Goal: Transaction & Acquisition: Purchase product/service

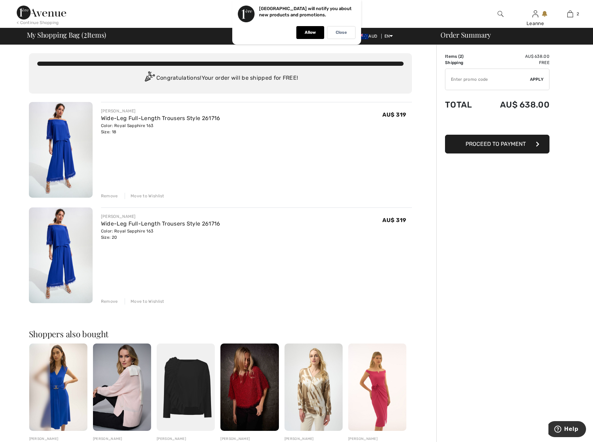
click at [107, 196] on div "Remove" at bounding box center [109, 196] width 17 height 6
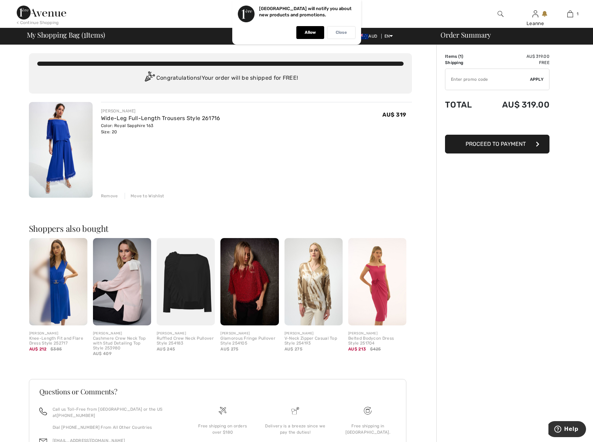
click at [344, 34] on p "Close" at bounding box center [341, 32] width 11 height 5
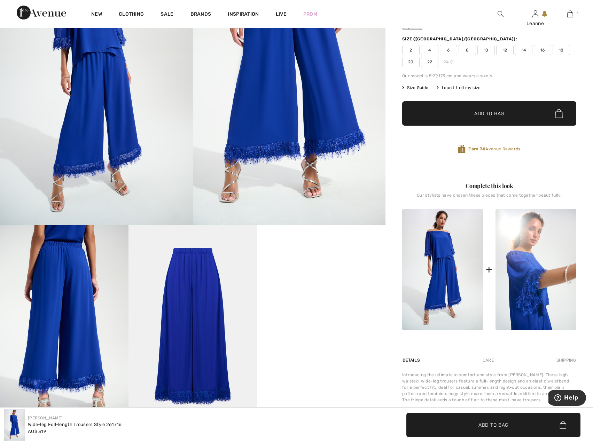
scroll to position [174, 0]
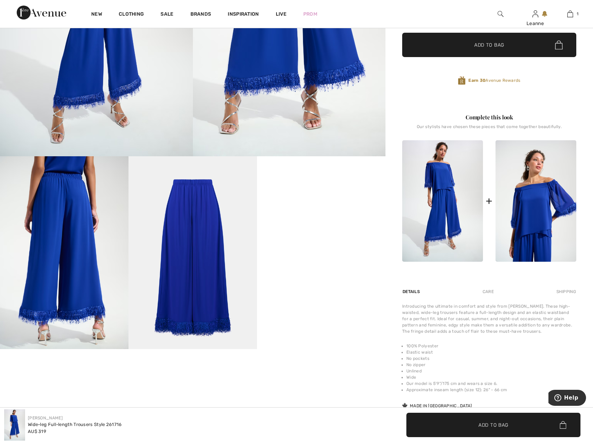
click at [546, 202] on img at bounding box center [536, 201] width 81 height 122
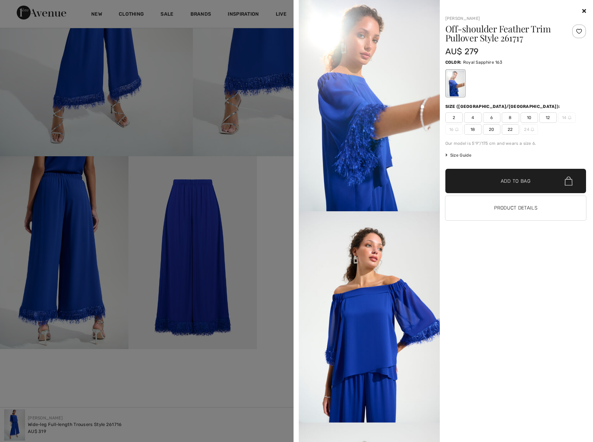
click at [492, 131] on span "20" at bounding box center [491, 129] width 17 height 10
click at [522, 181] on span "Add to Bag" at bounding box center [516, 181] width 30 height 7
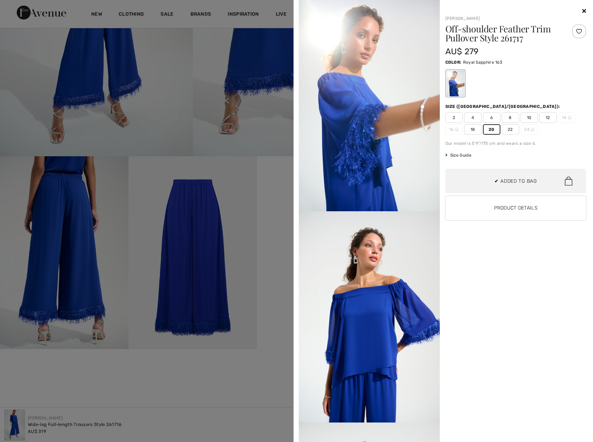
scroll to position [22, 0]
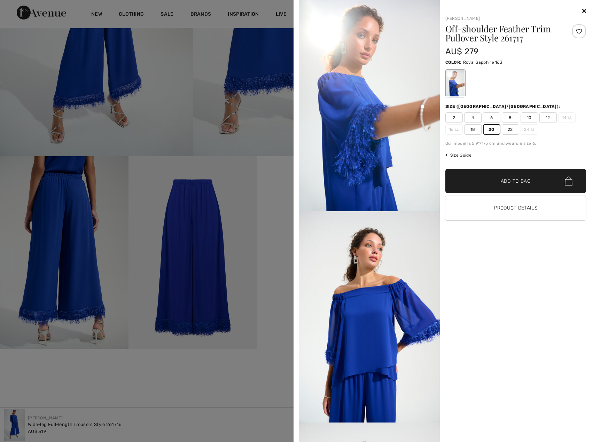
click at [584, 10] on icon at bounding box center [584, 11] width 4 height 6
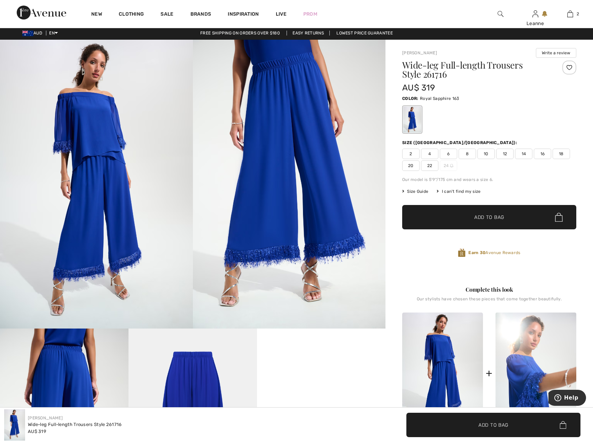
scroll to position [0, 0]
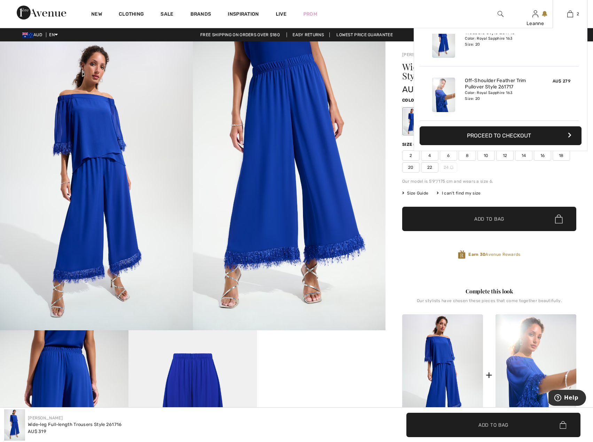
click at [536, 133] on button "Proceed to Checkout" at bounding box center [501, 135] width 162 height 19
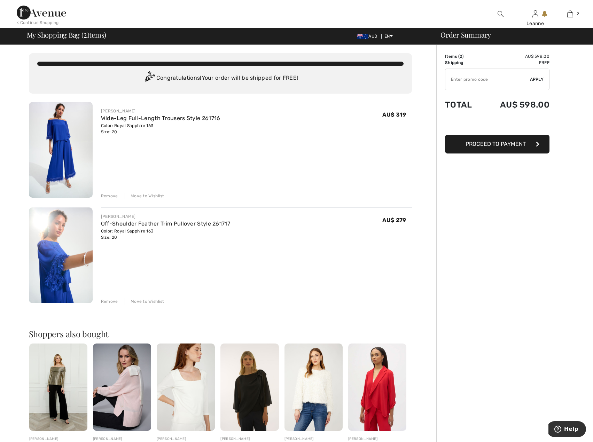
click at [528, 143] on button "Proceed to Payment" at bounding box center [497, 144] width 105 height 19
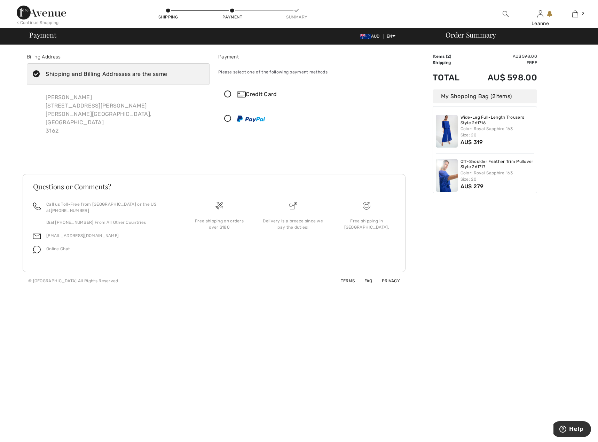
click at [228, 93] on icon at bounding box center [228, 94] width 18 height 7
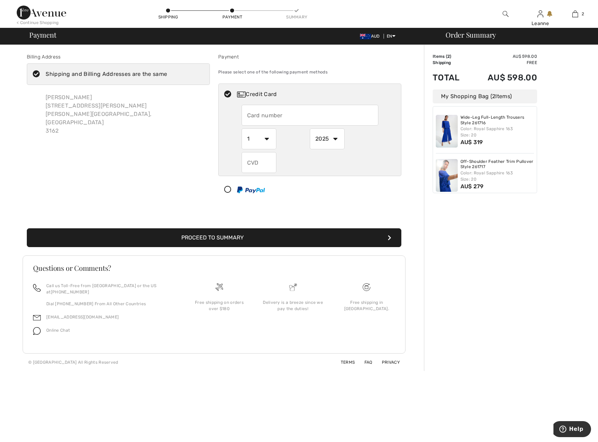
click at [254, 116] on input "text" at bounding box center [310, 115] width 137 height 21
type input "376065110712006"
click at [271, 138] on select "1 2 3 4 5 6 7 8 9 10 11 12" at bounding box center [259, 139] width 35 height 21
select select "11"
click at [242, 129] on select "1 2 3 4 5 6 7 8 9 10 11 12" at bounding box center [259, 139] width 35 height 21
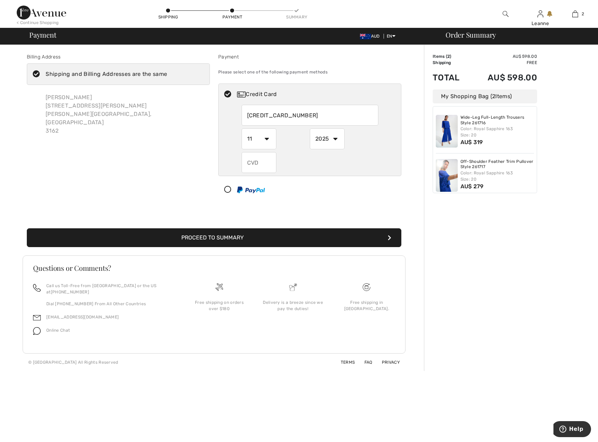
click at [333, 137] on select "2025 2026 2027 2028 2029 2030 2031 2032 2033 2034 2035" at bounding box center [327, 139] width 35 height 21
select select "2026"
click at [310, 129] on select "2025 2026 2027 2028 2029 2030 2031 2032 2033 2034 2035" at bounding box center [327, 139] width 35 height 21
click at [246, 165] on input "text" at bounding box center [259, 162] width 35 height 21
type input "2963"
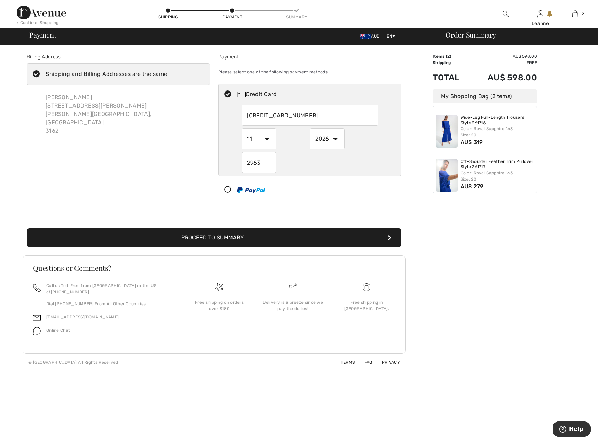
click at [278, 235] on button "Proceed to Summary" at bounding box center [214, 238] width 375 height 19
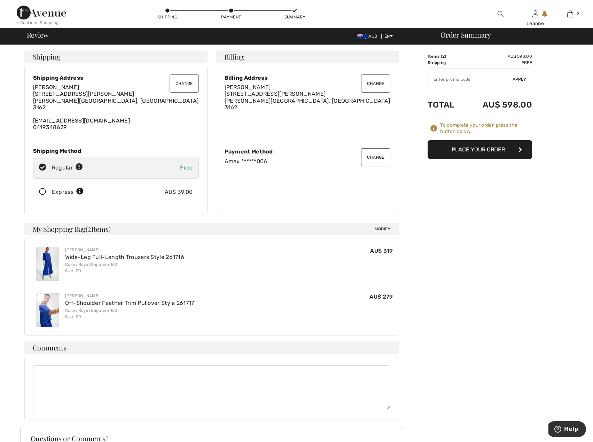
click at [503, 150] on button "Place Your Order" at bounding box center [480, 149] width 105 height 19
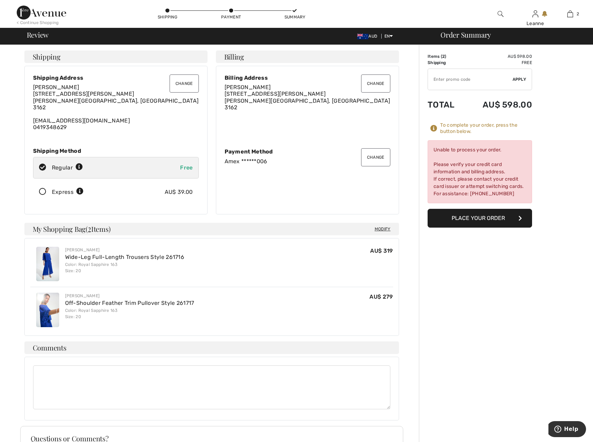
click at [374, 157] on button "Change" at bounding box center [375, 157] width 29 height 18
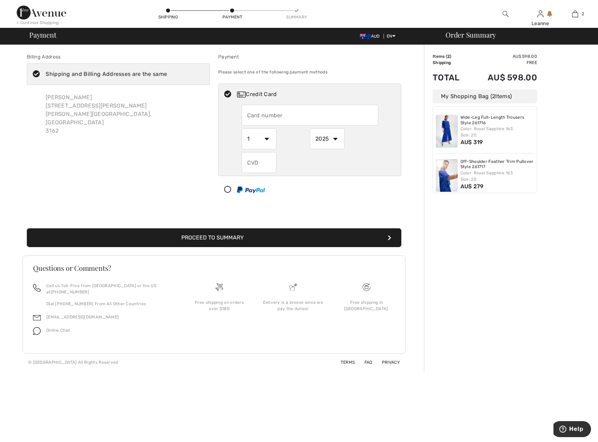
click at [249, 164] on input "text" at bounding box center [259, 162] width 35 height 21
radio input "true"
type input "168"
click at [337, 235] on button "Proceed to Summary" at bounding box center [214, 238] width 375 height 19
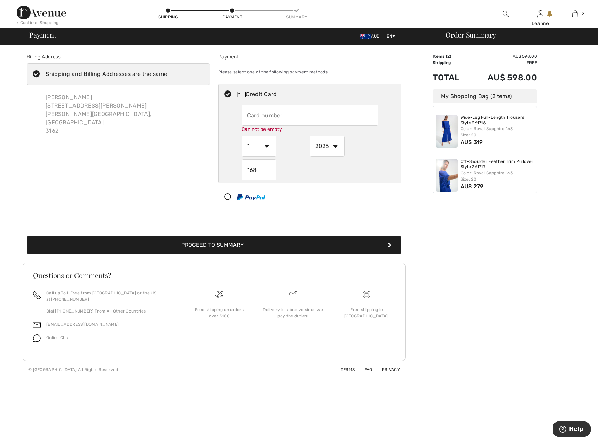
click at [383, 247] on button "Proceed to Summary" at bounding box center [214, 245] width 375 height 19
click at [250, 116] on input "text" at bounding box center [310, 115] width 137 height 21
radio input "true"
type input "376065110712006"
click at [268, 145] on select "1 2 3 4 5 6 7 8 9 10 11 12" at bounding box center [259, 146] width 35 height 21
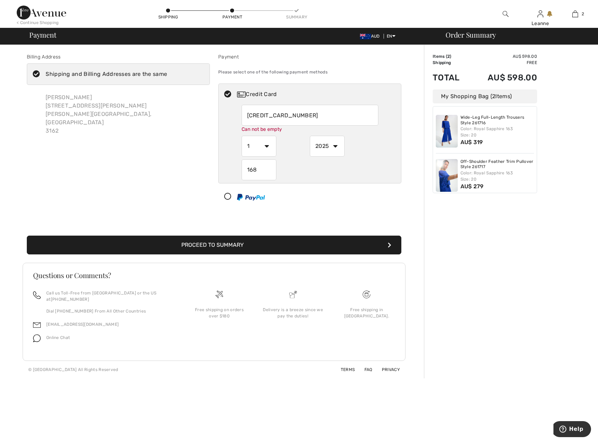
radio input "true"
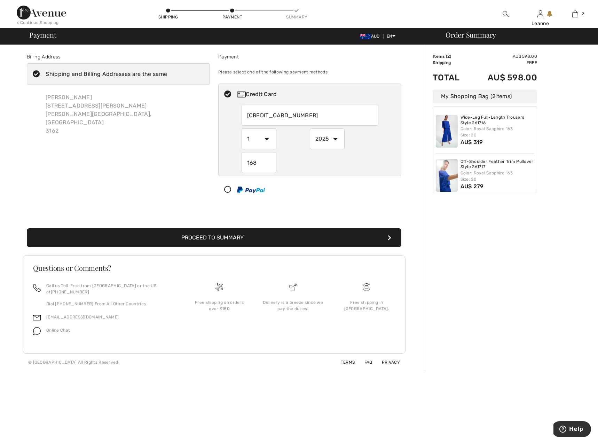
select select "11"
click at [242, 129] on select "1 2 3 4 5 6 7 8 9 10 11 12" at bounding box center [259, 139] width 35 height 21
click at [335, 138] on select "2025 2026 2027 2028 2029 2030 2031 2032 2033 2034 2035" at bounding box center [327, 139] width 35 height 21
radio input "true"
select select "2026"
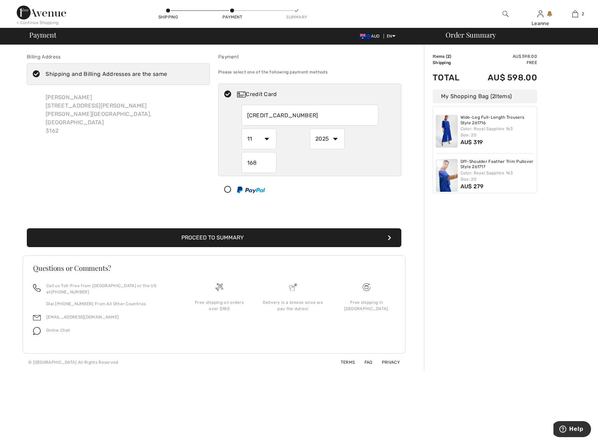
click at [310, 129] on select "2025 2026 2027 2028 2029 2030 2031 2032 2033 2034 2035" at bounding box center [327, 139] width 35 height 21
radio input "true"
click at [314, 239] on button "Proceed to Summary" at bounding box center [214, 238] width 375 height 19
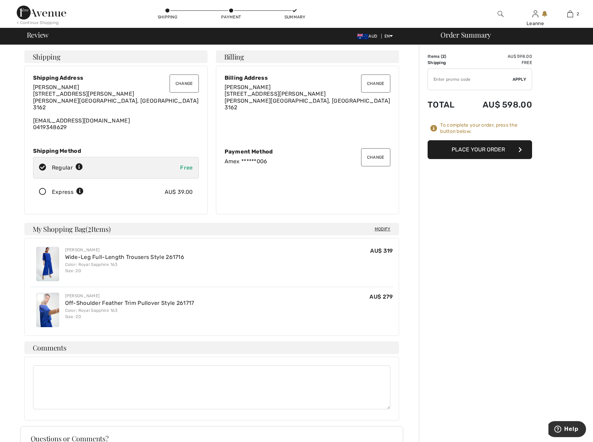
click at [503, 149] on button "Place Your Order" at bounding box center [480, 149] width 105 height 19
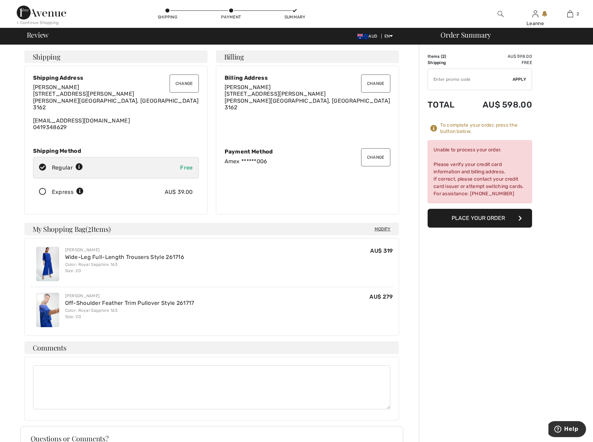
click at [372, 155] on button "Change" at bounding box center [375, 157] width 29 height 18
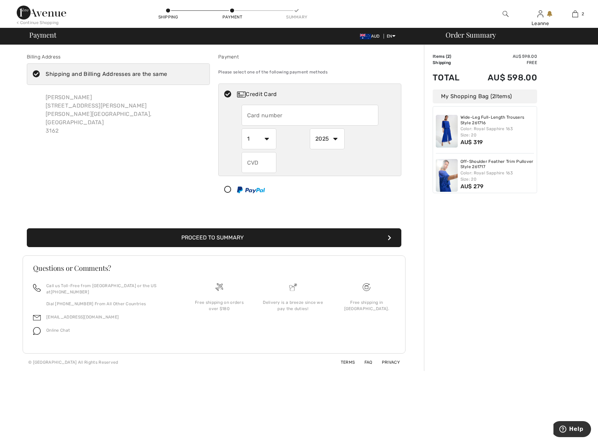
click at [252, 117] on input "text" at bounding box center [310, 115] width 137 height 21
radio input "true"
type input "[CREDIT_CARD_NUMBER]"
click at [267, 138] on select "1 2 3 4 5 6 7 8 9 10 11 12" at bounding box center [259, 139] width 35 height 21
radio input "true"
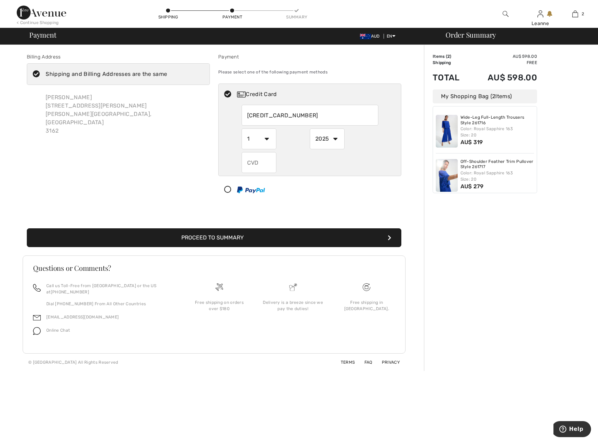
select select "4"
click at [242, 129] on select "1 2 3 4 5 6 7 8 9 10 11 12" at bounding box center [259, 139] width 35 height 21
click at [336, 138] on select "2025 2026 2027 2028 2029 2030 2031 2032 2033 2034 2035" at bounding box center [327, 139] width 35 height 21
radio input "true"
select select "2027"
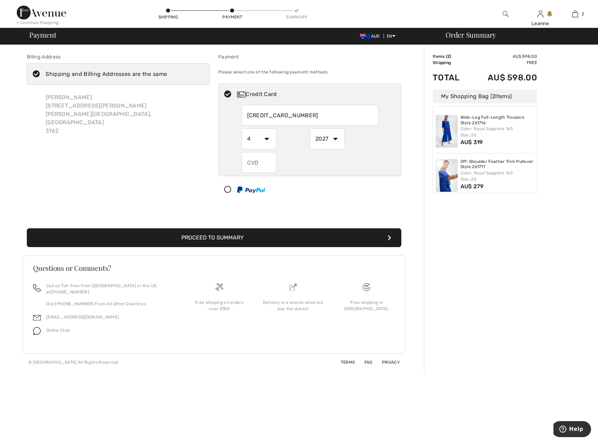
click at [310, 129] on select "2025 2026 2027 2028 2029 2030 2031 2032 2033 2034 2035" at bounding box center [327, 139] width 35 height 21
click at [250, 164] on input "text" at bounding box center [259, 162] width 35 height 21
radio input "true"
type input "665"
click at [349, 237] on button "Proceed to Summary" at bounding box center [214, 238] width 375 height 19
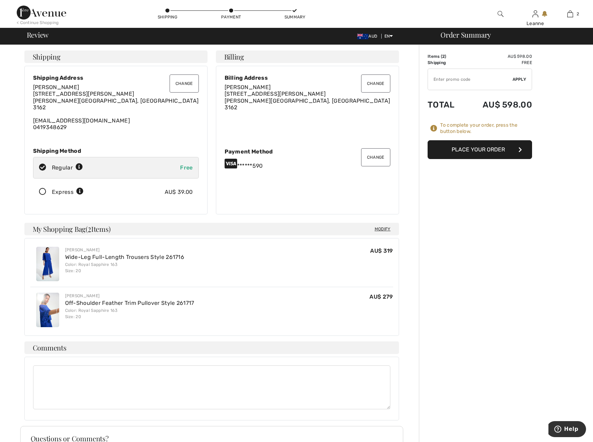
click at [513, 150] on button "Place Your Order" at bounding box center [480, 149] width 105 height 19
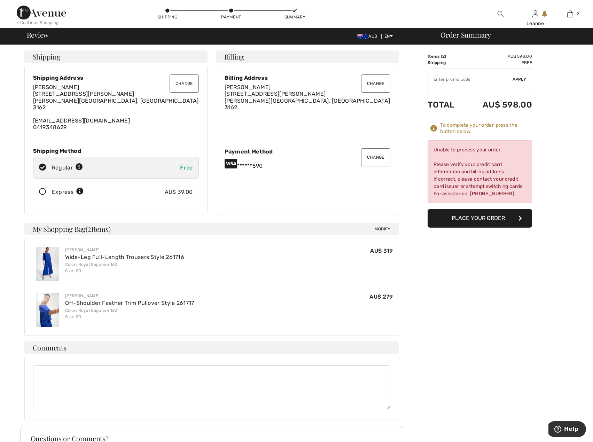
click at [480, 218] on button "Place Your Order" at bounding box center [480, 218] width 105 height 19
